Goal: Information Seeking & Learning: Find specific fact

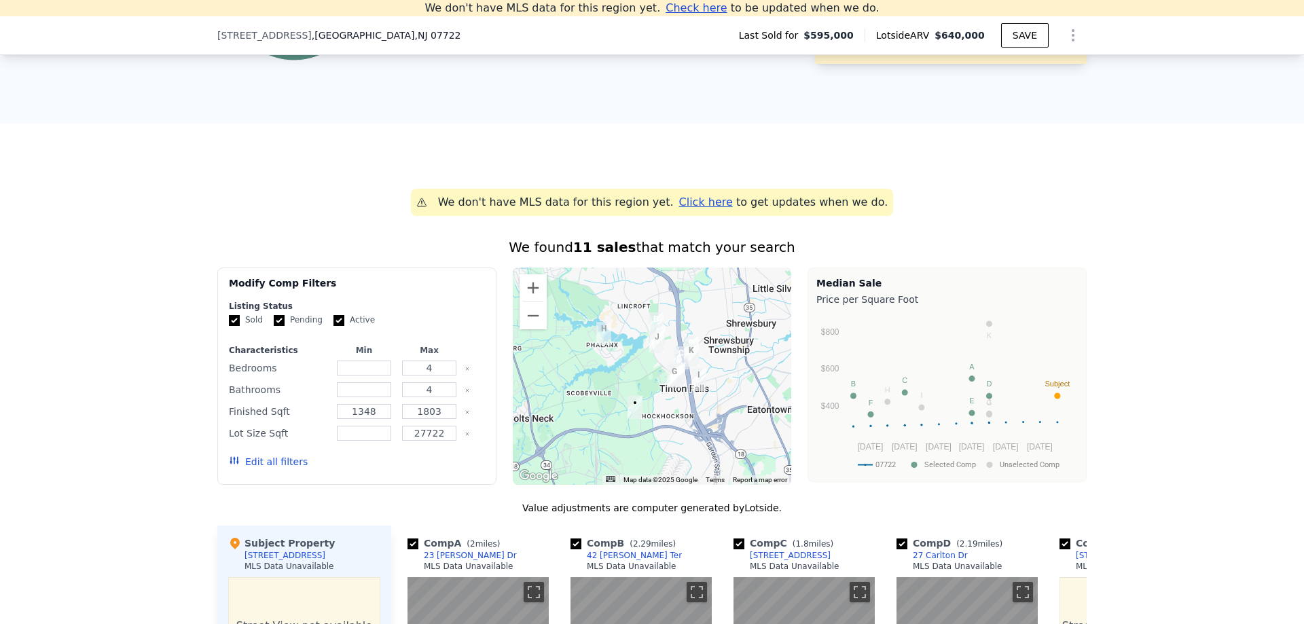
scroll to position [1003, 0]
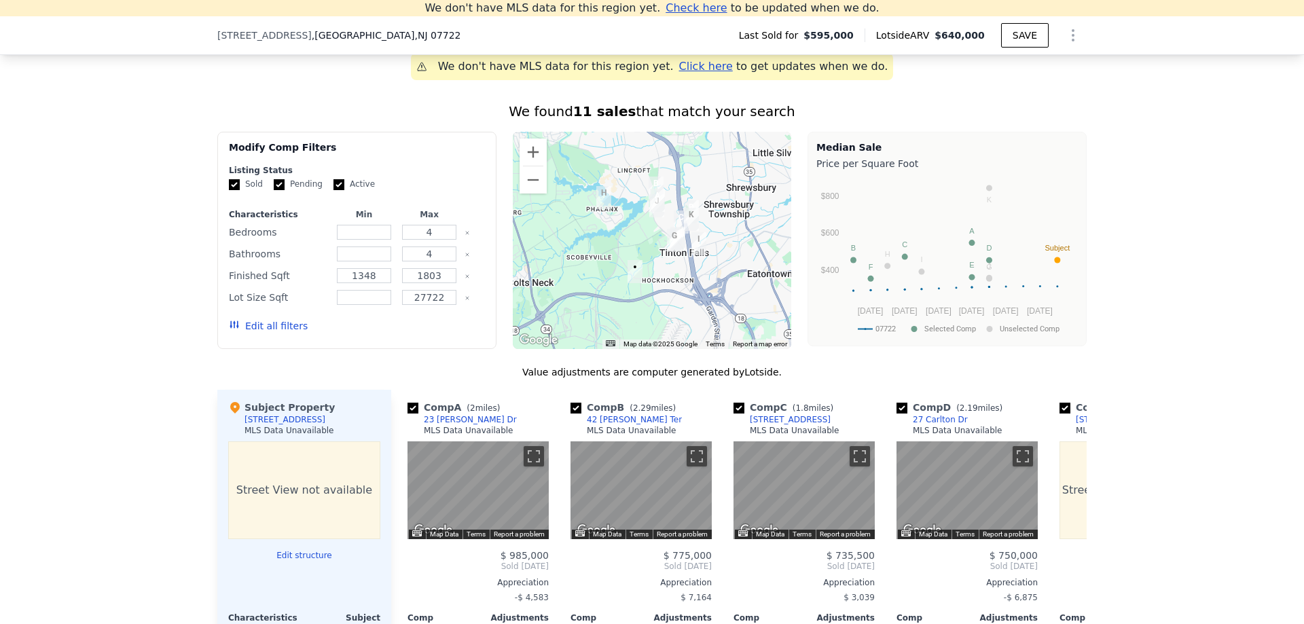
click at [283, 414] on div "Subject Property" at bounding box center [281, 408] width 107 height 14
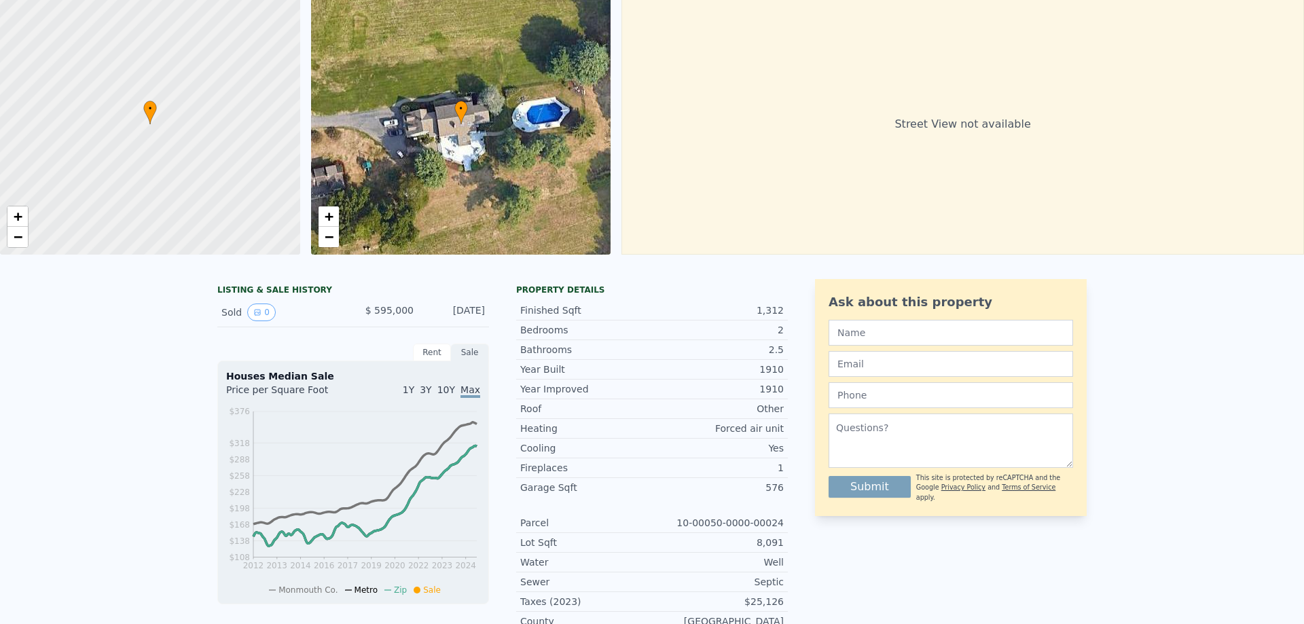
scroll to position [0, 0]
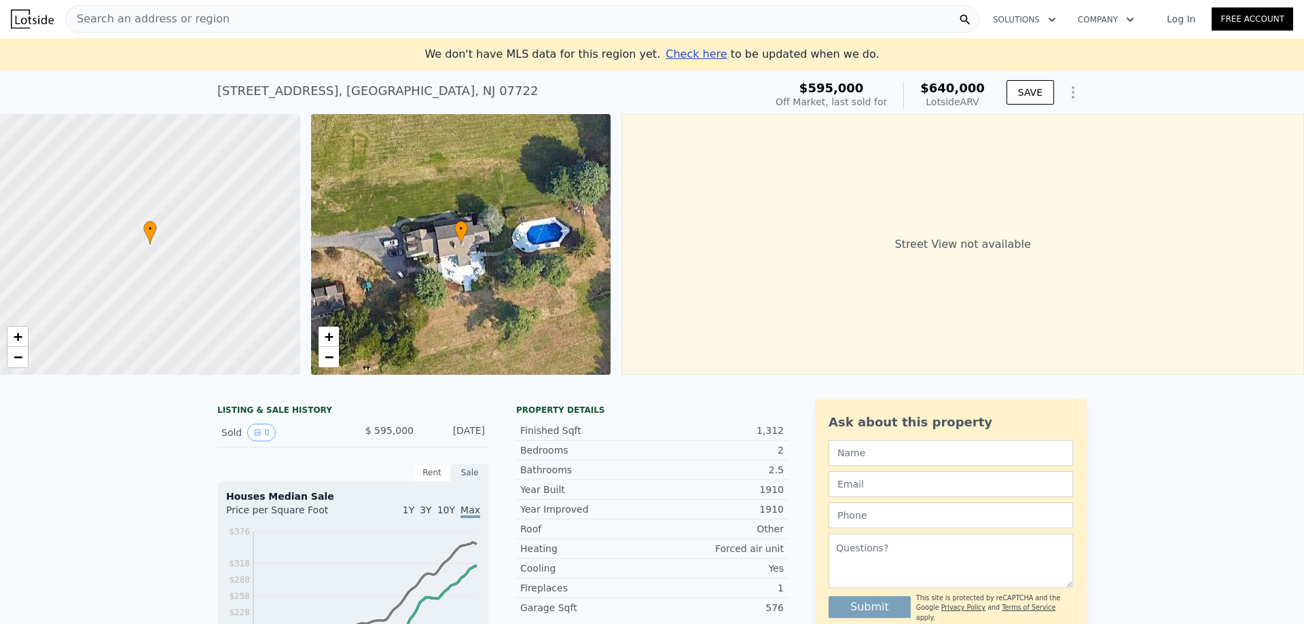
click at [1112, 20] on button "Company" at bounding box center [1106, 19] width 78 height 24
click at [225, 19] on div "Search an address or region" at bounding box center [522, 18] width 914 height 27
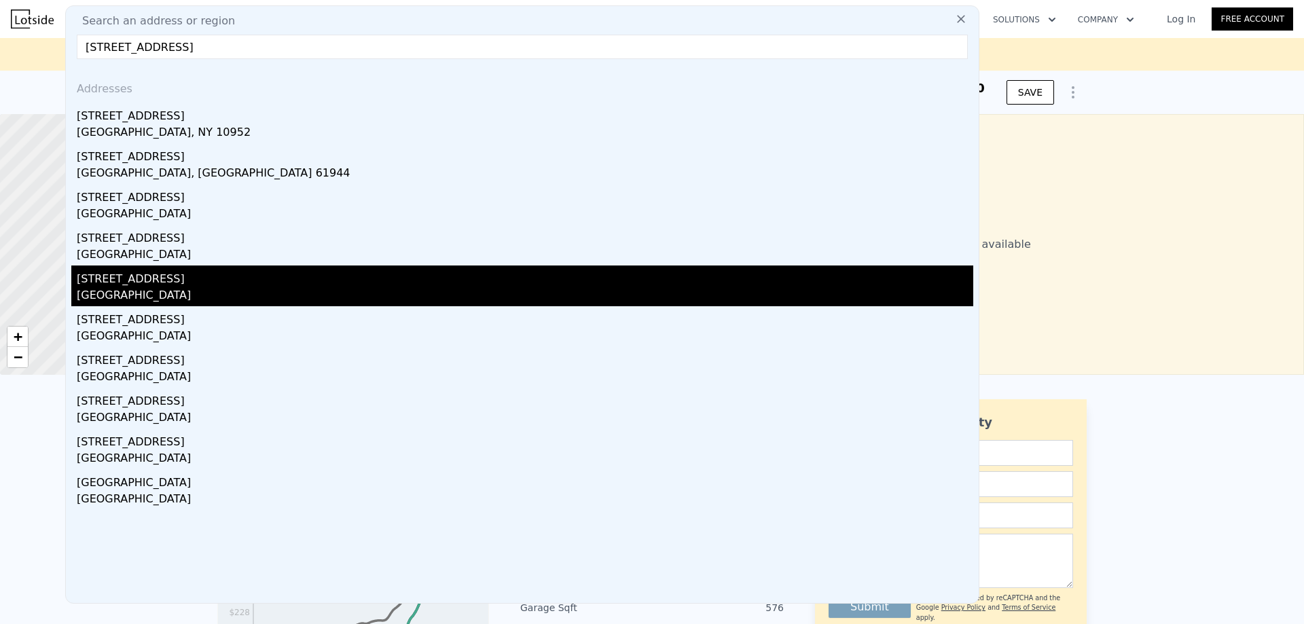
type input "[STREET_ADDRESS]"
click at [210, 297] on div "[GEOGRAPHIC_DATA]" at bounding box center [525, 296] width 896 height 19
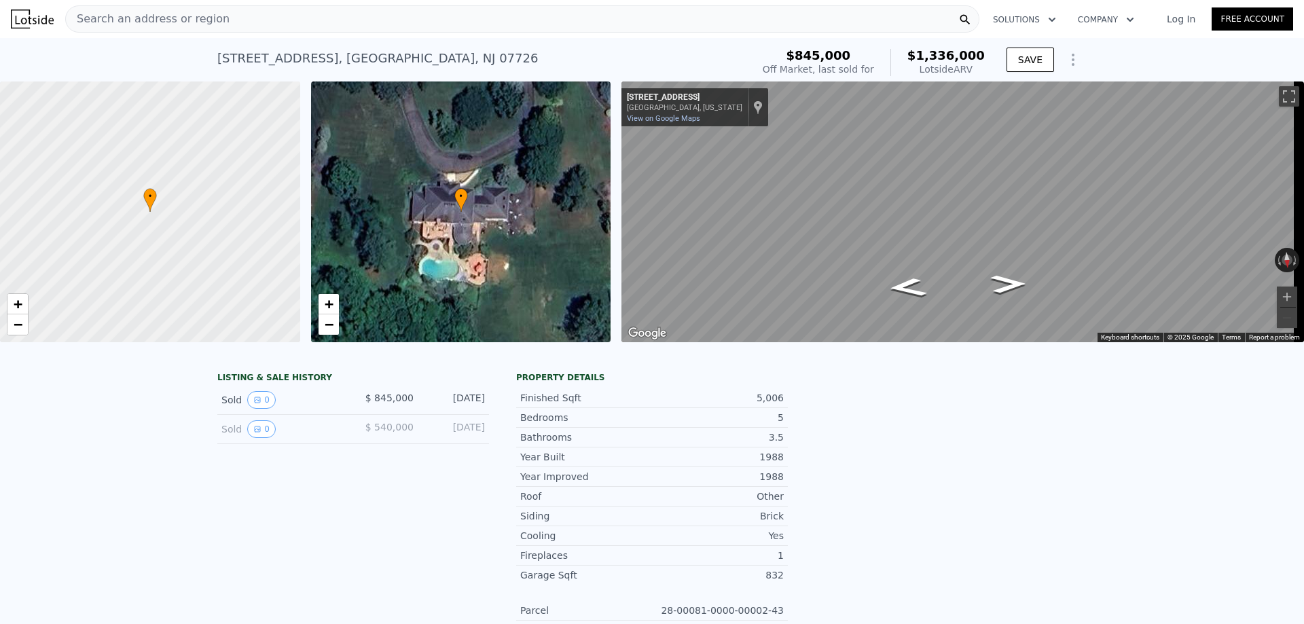
click at [206, 14] on span "Search an address or region" at bounding box center [148, 19] width 164 height 16
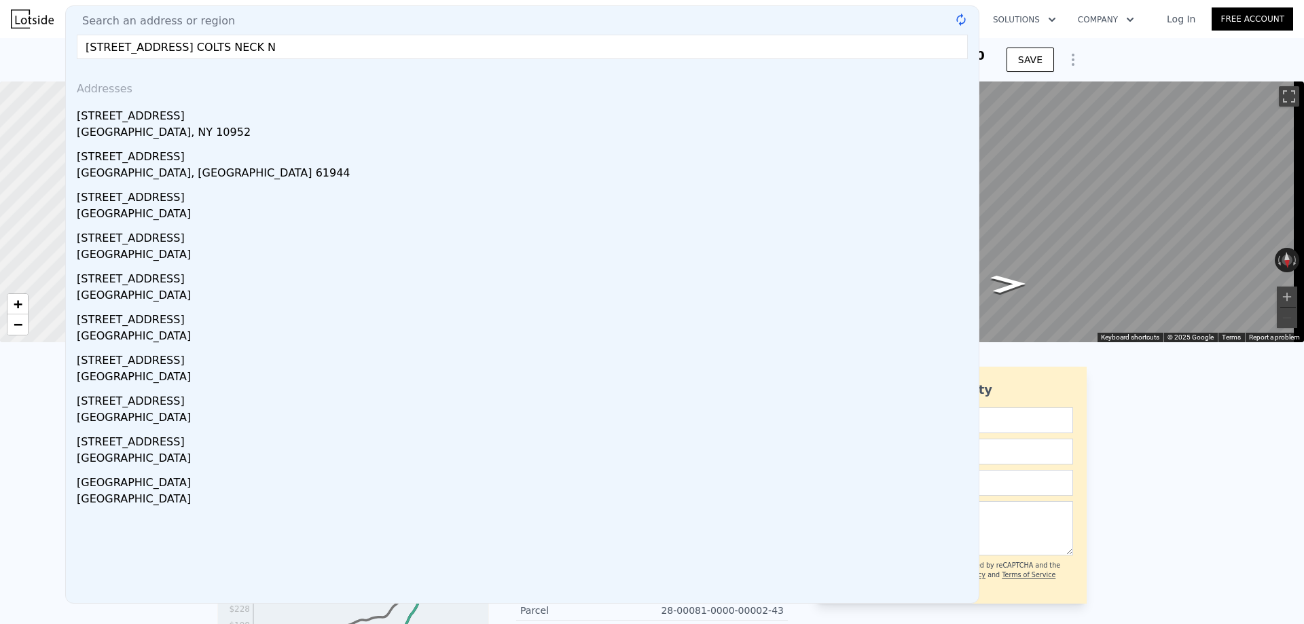
type input "[STREET_ADDRESS] COLTS NECK NJ"
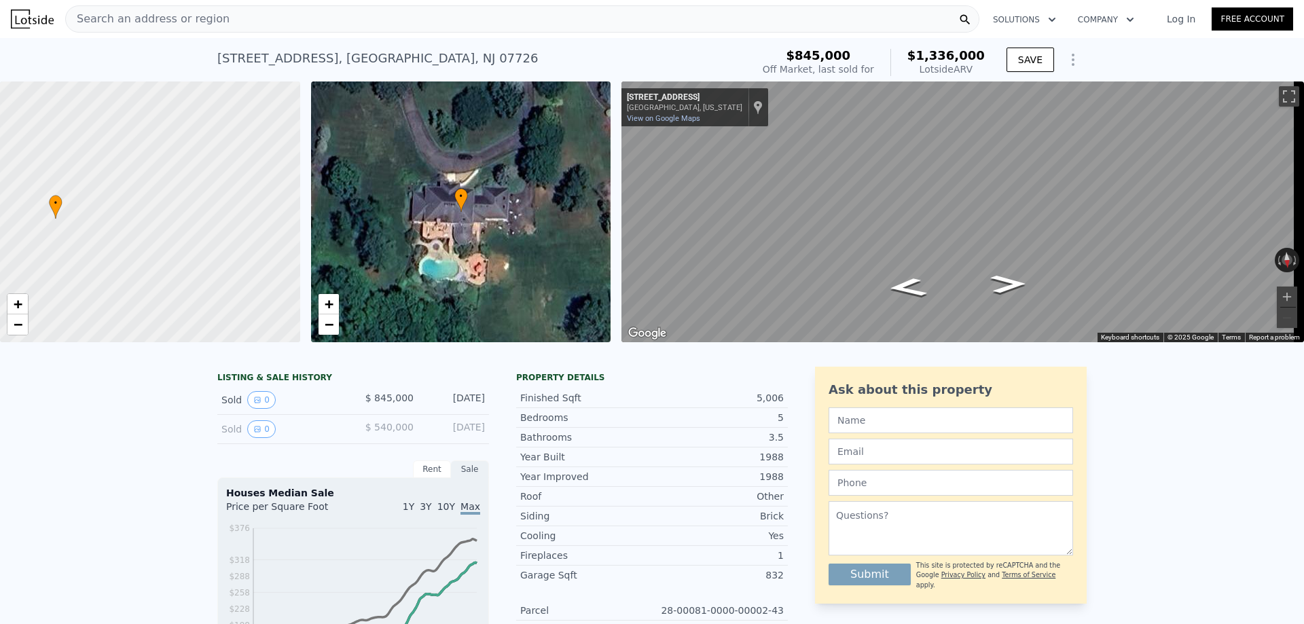
drag, startPoint x: 169, startPoint y: 232, endPoint x: 81, endPoint y: 238, distance: 87.9
click at [81, 238] on div at bounding box center [150, 212] width 360 height 313
click at [480, 59] on div "[STREET_ADDRESS] Sold [DATE] for $845k (~ARV $1.336m )" at bounding box center [481, 62] width 529 height 38
click at [230, 12] on div "Search an address or region" at bounding box center [522, 18] width 914 height 27
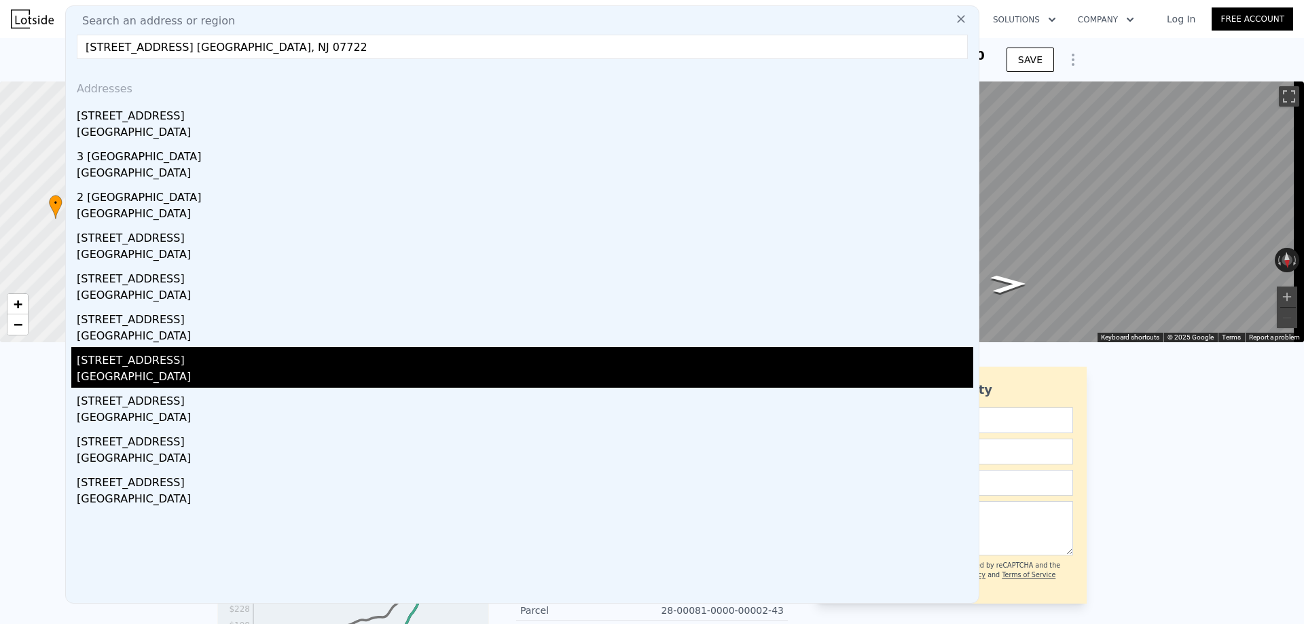
type input "[STREET_ADDRESS] [GEOGRAPHIC_DATA], NJ 07722"
click at [153, 369] on div "[GEOGRAPHIC_DATA]" at bounding box center [525, 378] width 896 height 19
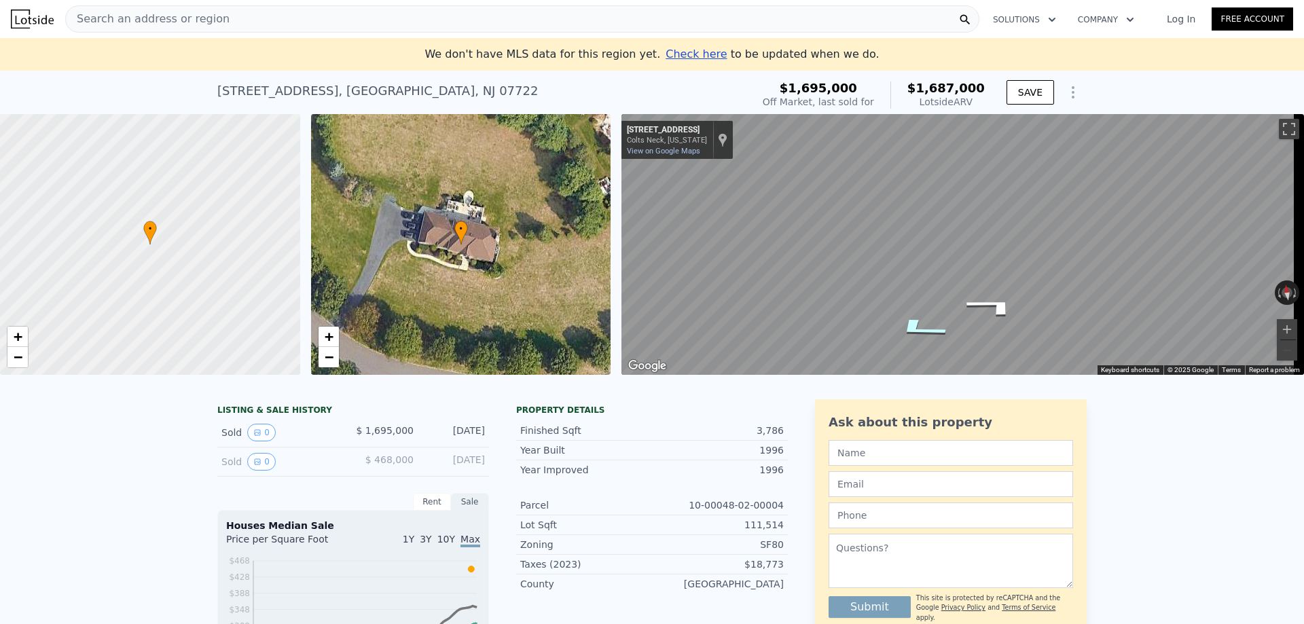
click at [914, 324] on icon "Go Southwest, Twin Lakes Dr" at bounding box center [920, 328] width 100 height 32
click at [909, 310] on icon "Go Southwest, Twin Lakes Dr" at bounding box center [906, 313] width 67 height 28
click at [907, 308] on icon "Go Southwest, Twin Lakes Dr" at bounding box center [908, 310] width 74 height 29
click at [912, 310] on icon "Go West, Twin Lakes Dr" at bounding box center [909, 308] width 84 height 31
click at [904, 316] on icon "Go West, Twin Lakes Dr" at bounding box center [909, 314] width 84 height 32
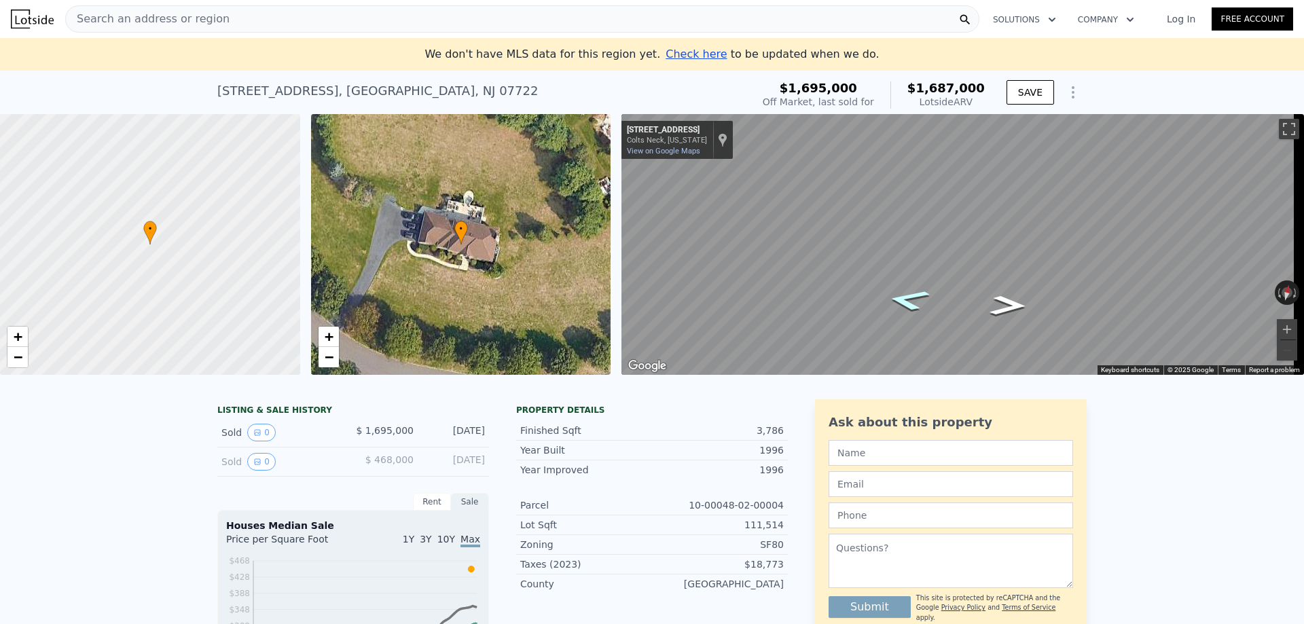
click at [911, 296] on icon "Go West, Twin Lakes Dr" at bounding box center [908, 300] width 79 height 32
click at [894, 293] on icon "Go West, Twin Lakes Dr" at bounding box center [910, 297] width 87 height 33
drag, startPoint x: 968, startPoint y: 107, endPoint x: 977, endPoint y: 106, distance: 8.9
click at [977, 106] on div "Lotside ARV" at bounding box center [945, 102] width 77 height 14
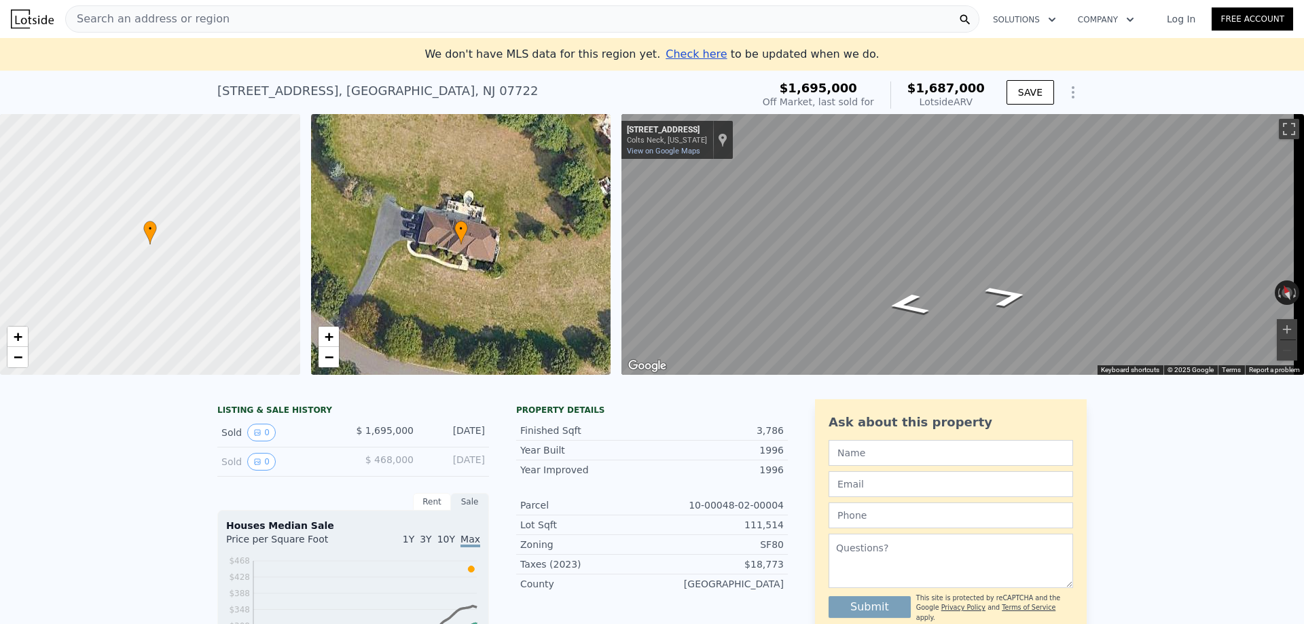
click at [978, 105] on div "Lotside ARV" at bounding box center [945, 102] width 77 height 14
